Goal: Transaction & Acquisition: Purchase product/service

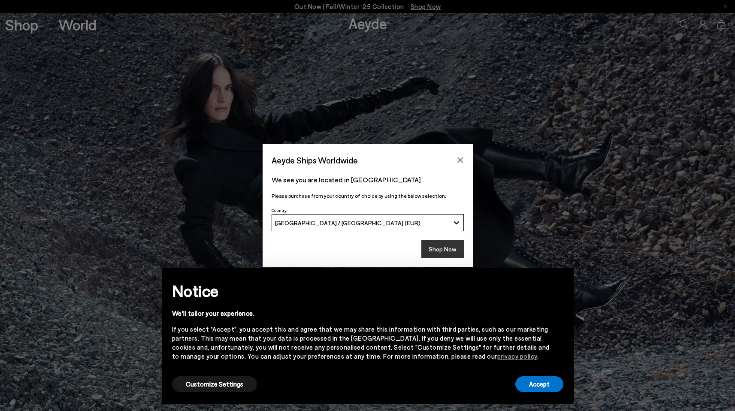
click at [437, 252] on button "Shop Now" at bounding box center [442, 249] width 42 height 18
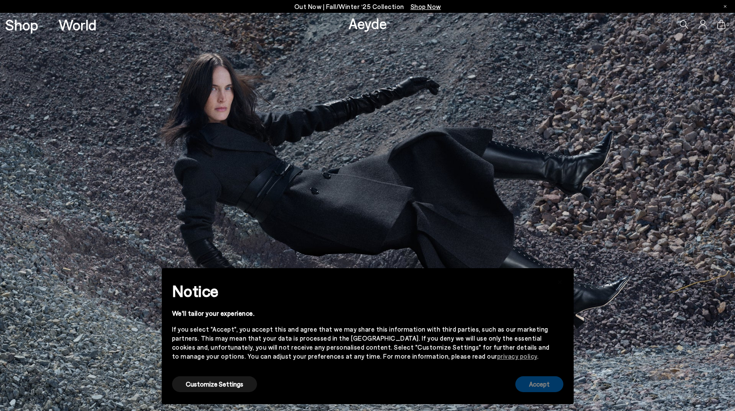
click at [538, 383] on button "Accept" at bounding box center [539, 384] width 48 height 16
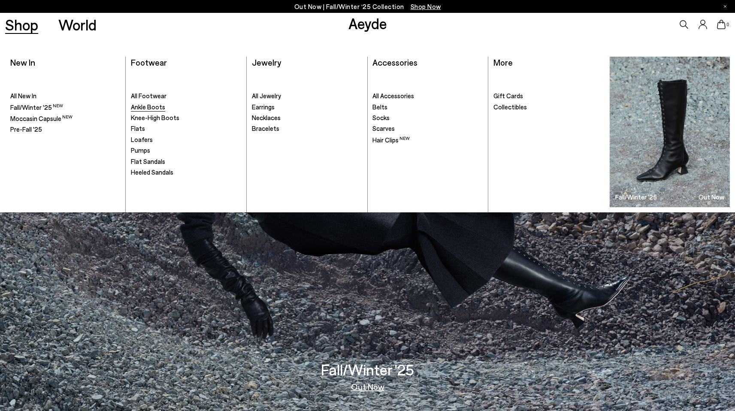
click at [159, 106] on span "Ankle Boots" at bounding box center [148, 107] width 34 height 8
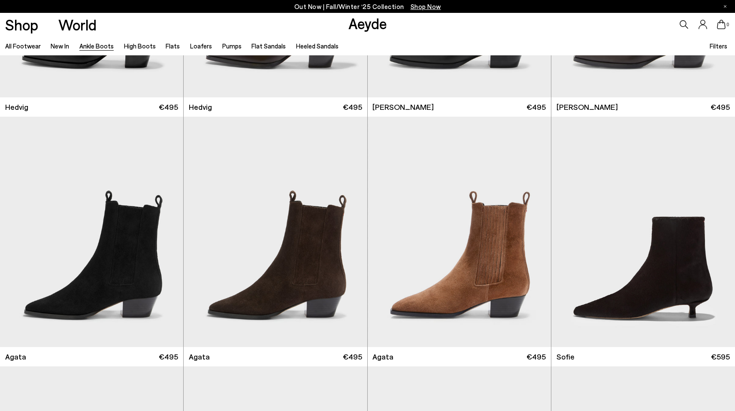
scroll to position [440, 0]
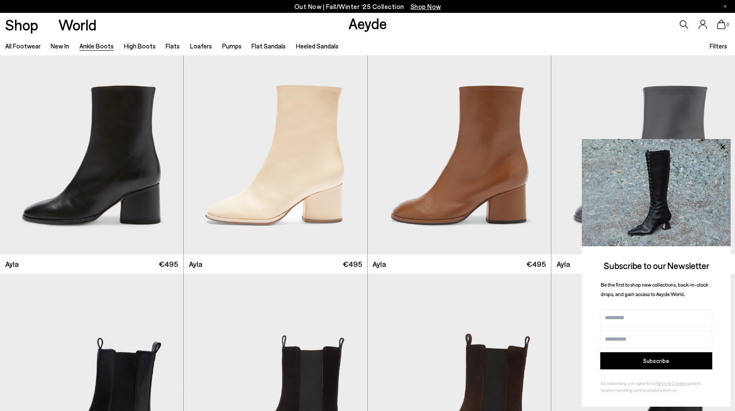
scroll to position [2780, 0]
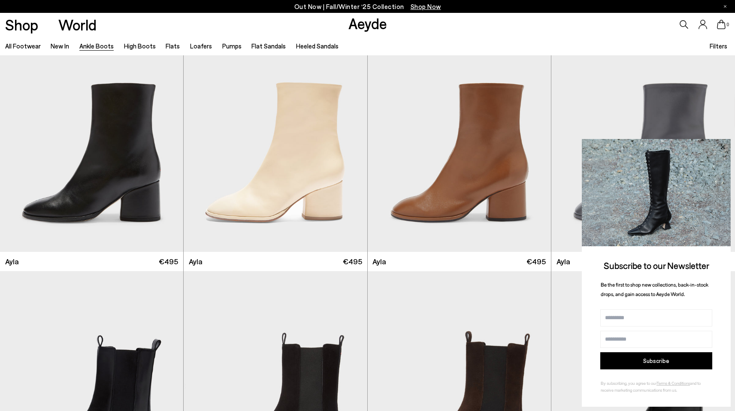
click at [722, 145] on icon at bounding box center [722, 147] width 11 height 11
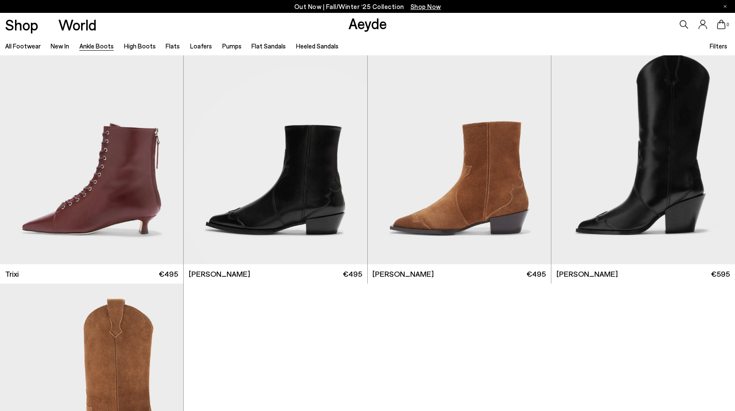
scroll to position [4963, 0]
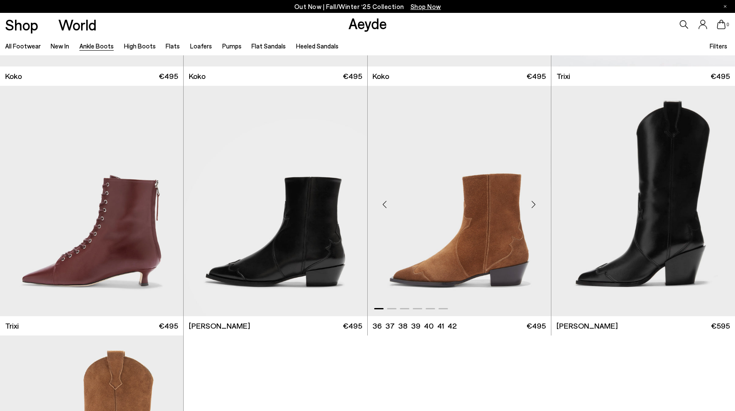
click at [535, 205] on div "Next slide" at bounding box center [534, 204] width 26 height 26
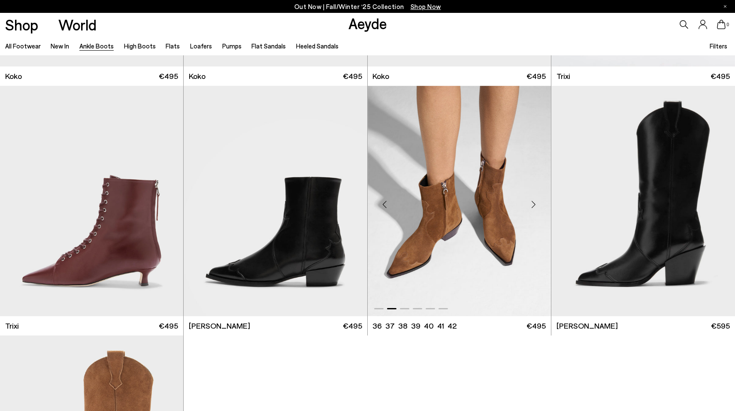
click at [535, 205] on div "Next slide" at bounding box center [534, 204] width 26 height 26
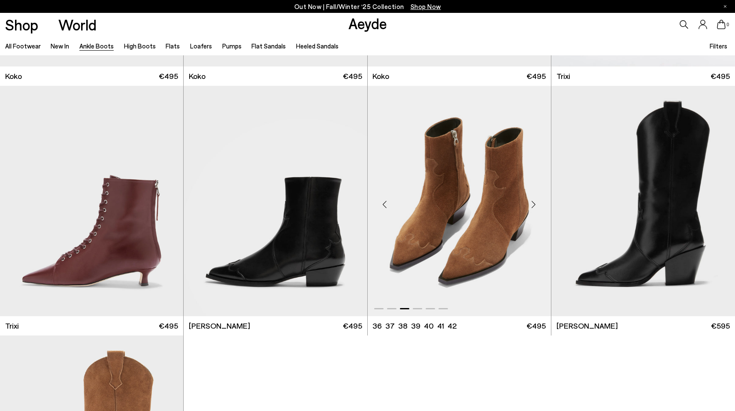
click at [535, 205] on div "Next slide" at bounding box center [534, 204] width 26 height 26
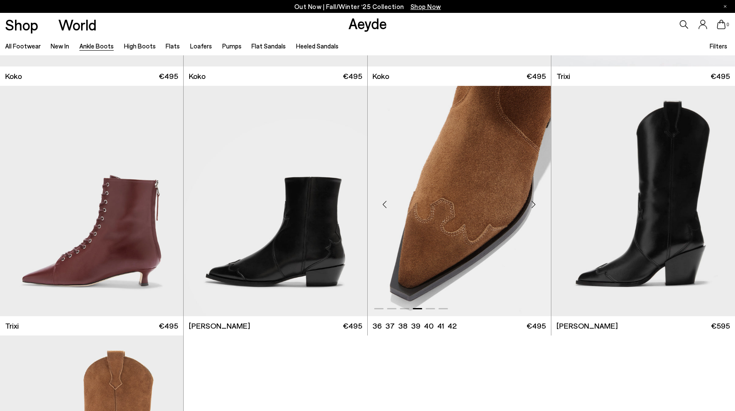
click at [535, 206] on div "Next slide" at bounding box center [534, 204] width 26 height 26
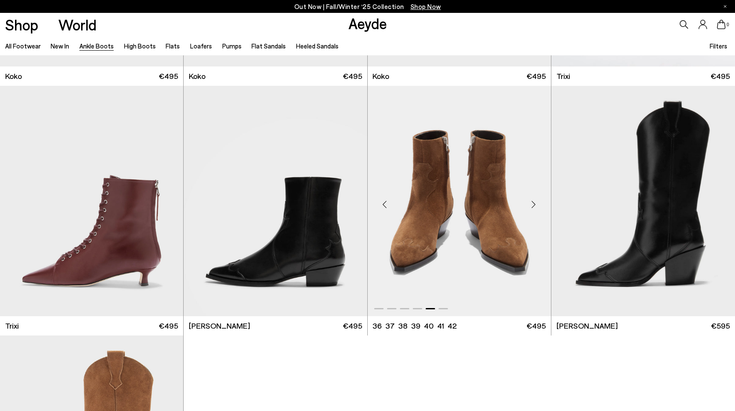
click at [535, 207] on div "Next slide" at bounding box center [534, 204] width 26 height 26
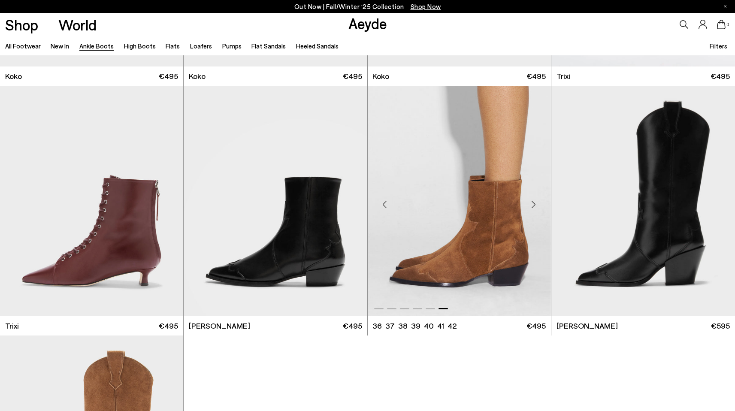
click at [535, 207] on div "Next slide" at bounding box center [534, 204] width 26 height 26
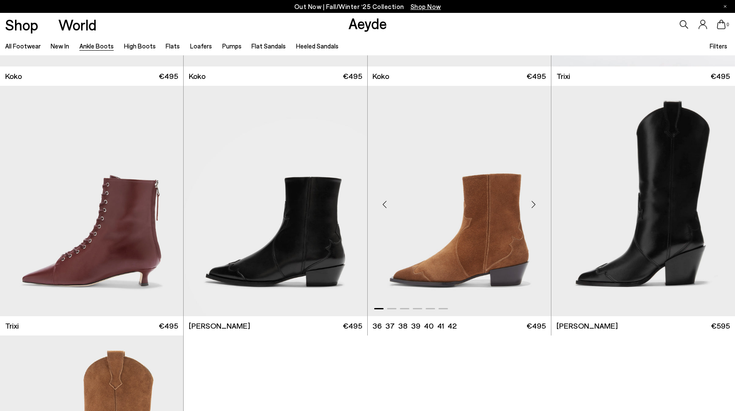
click at [535, 207] on div "Next slide" at bounding box center [534, 204] width 26 height 26
